Goal: Find specific page/section: Find specific page/section

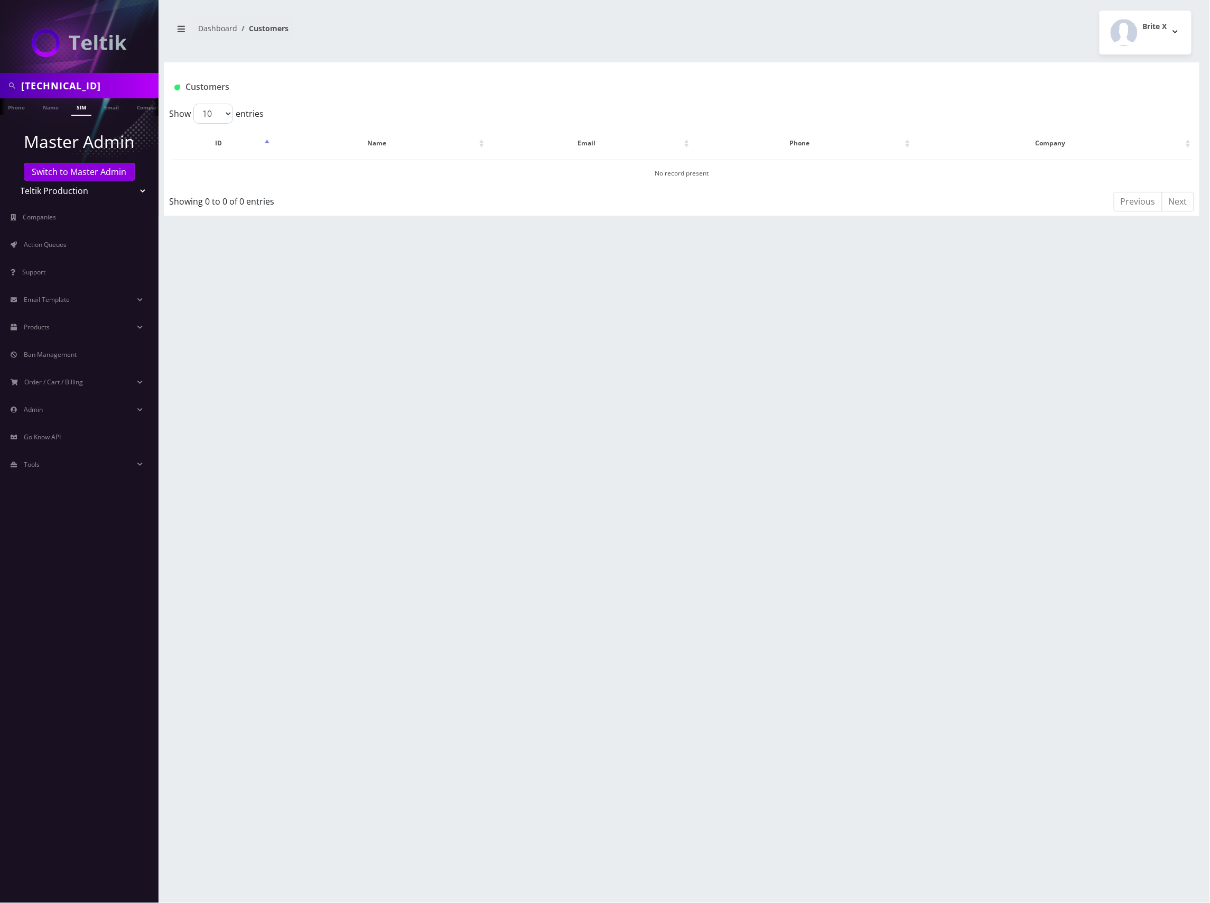
click at [97, 88] on input "89148000008703061824" at bounding box center [88, 86] width 135 height 20
paste input "7326066985"
type input "7326066985"
click at [19, 106] on link "Phone" at bounding box center [16, 106] width 27 height 17
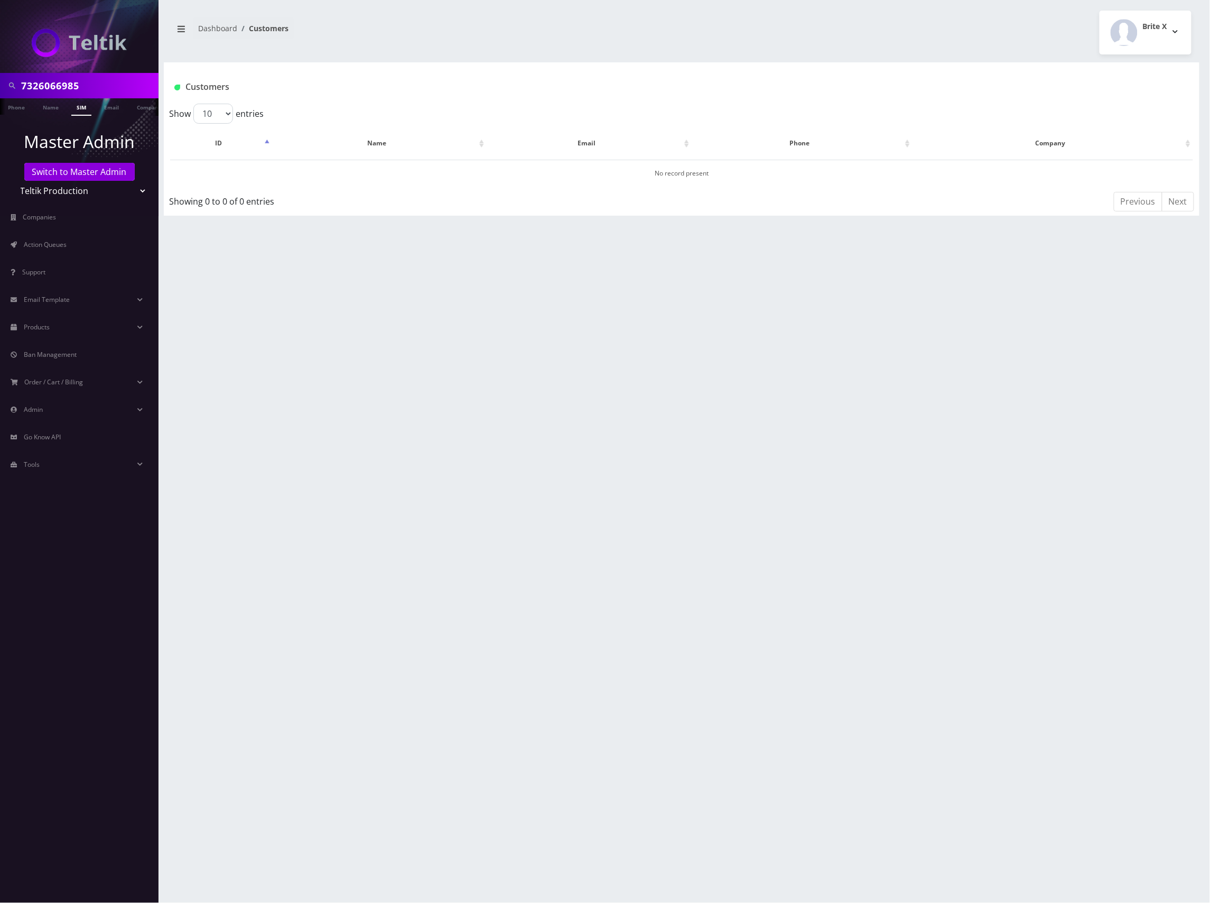
scroll to position [0, 5]
click at [334, 172] on link "[PERSON_NAME]" at bounding box center [336, 173] width 50 height 9
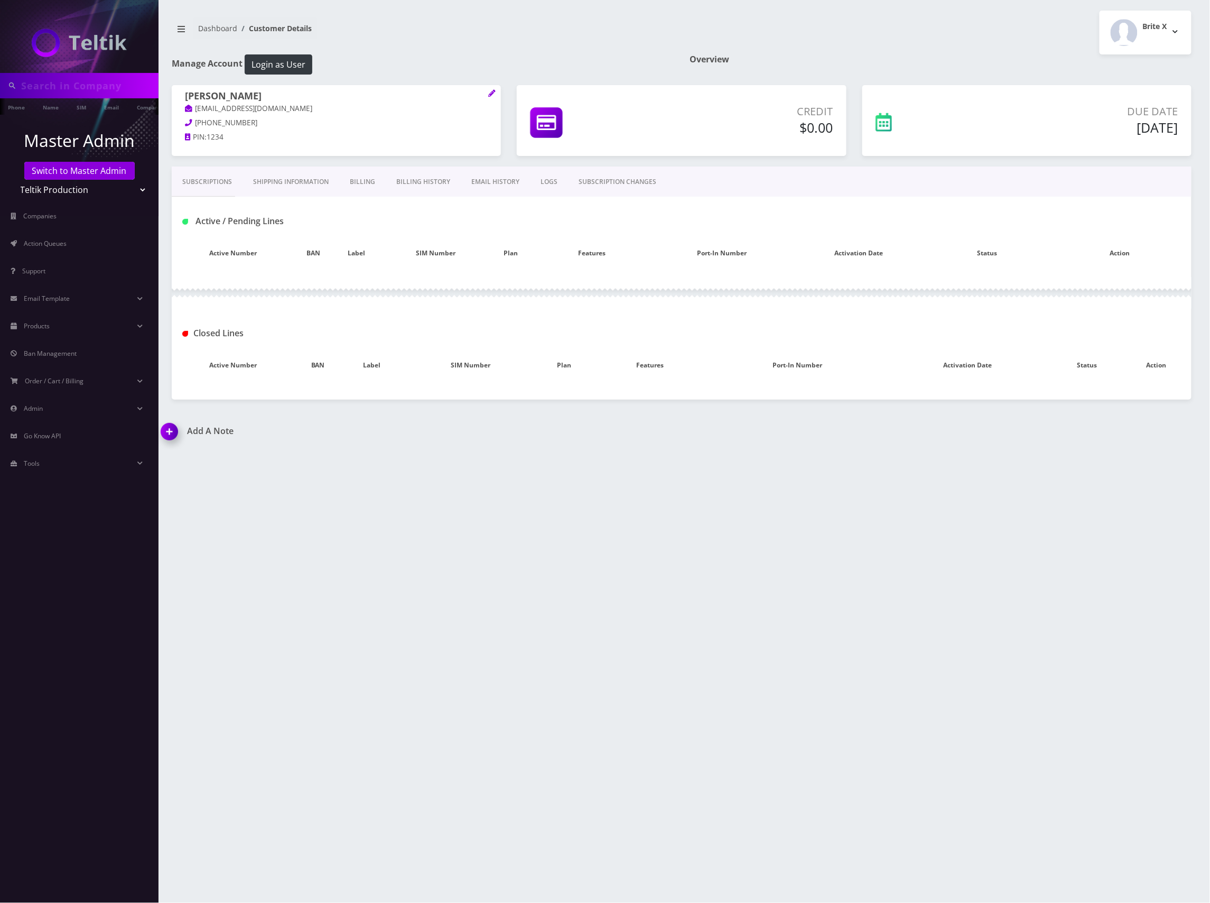
type input "7326066985"
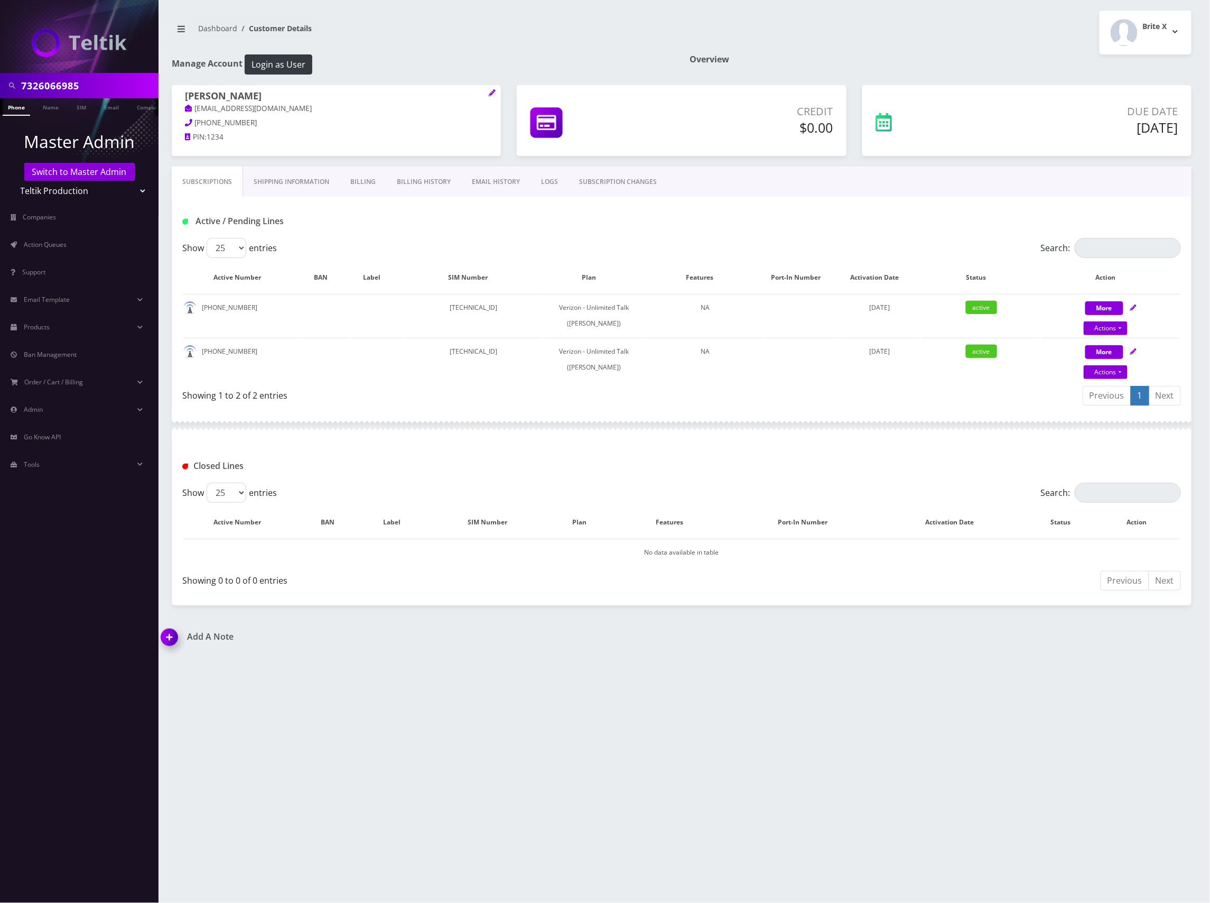
click at [746, 220] on div "Active / Pending Lines" at bounding box center [681, 220] width 1015 height 17
